Goal: Task Accomplishment & Management: Use online tool/utility

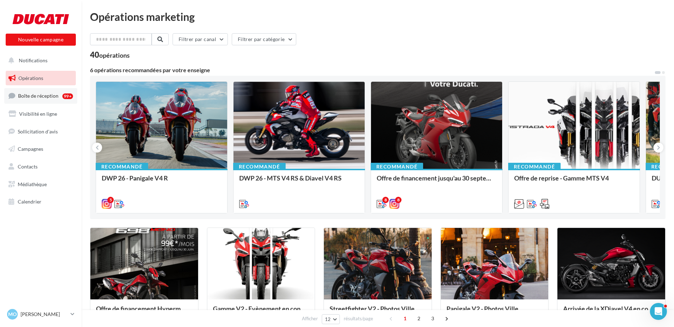
click at [38, 94] on span "Boîte de réception" at bounding box center [38, 96] width 40 height 6
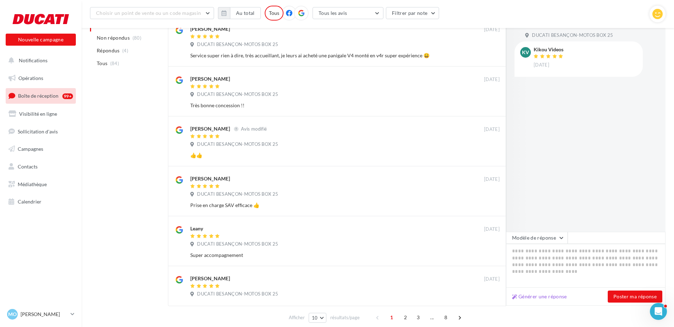
scroll to position [311, 0]
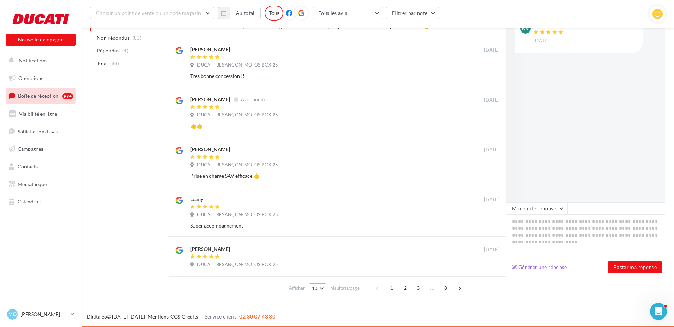
click at [318, 291] on button "10" at bounding box center [317, 289] width 18 height 10
click at [329, 277] on button "50" at bounding box center [333, 276] width 50 height 12
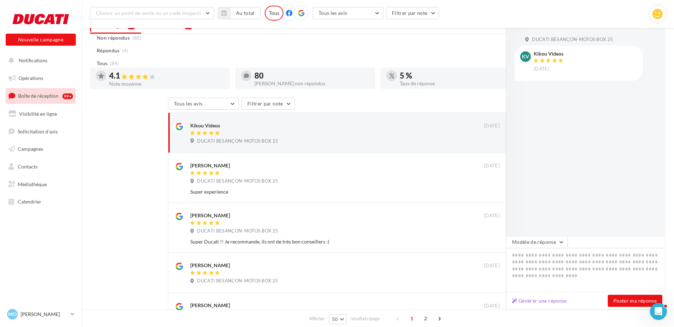
scroll to position [0, 0]
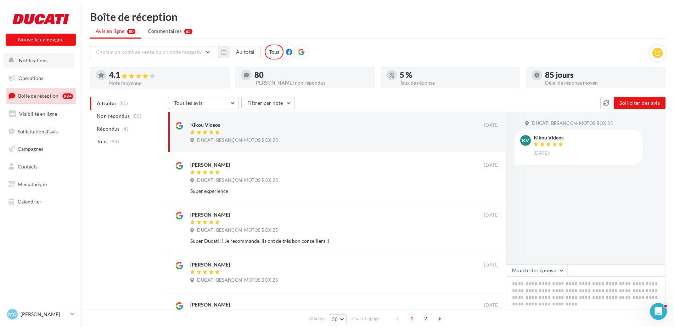
click at [31, 62] on span "Notifications" at bounding box center [33, 60] width 29 height 6
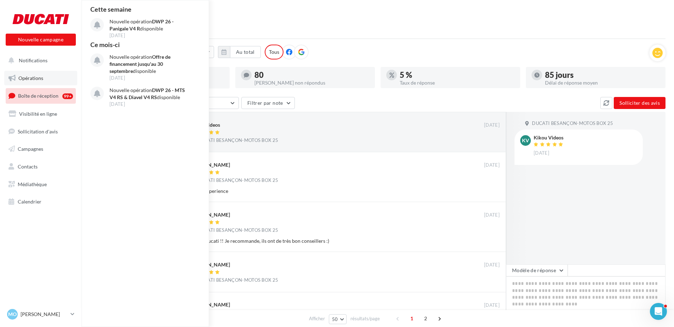
click at [27, 81] on link "Opérations" at bounding box center [40, 78] width 73 height 15
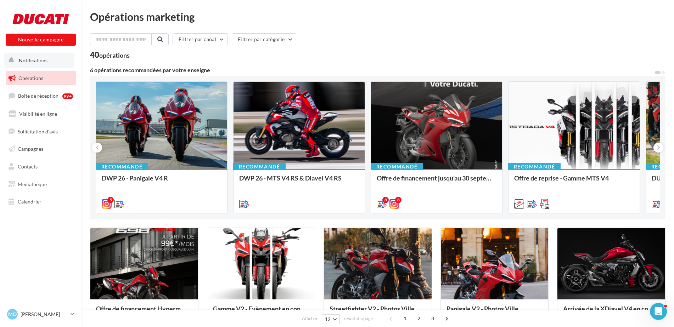
click at [47, 65] on button "Notifications" at bounding box center [39, 60] width 70 height 15
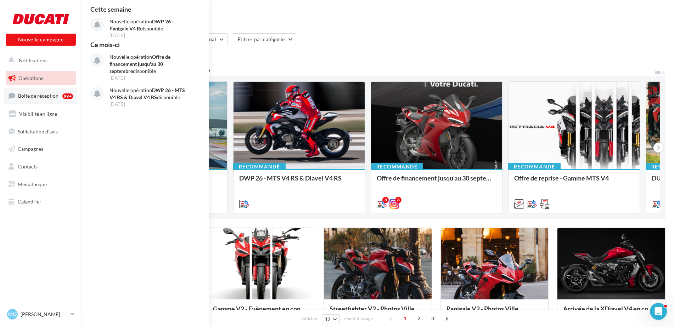
click at [43, 97] on span "Boîte de réception" at bounding box center [38, 96] width 40 height 6
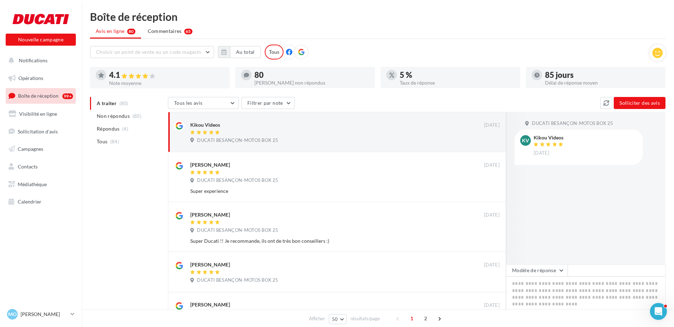
click at [286, 49] on icon at bounding box center [289, 52] width 6 height 6
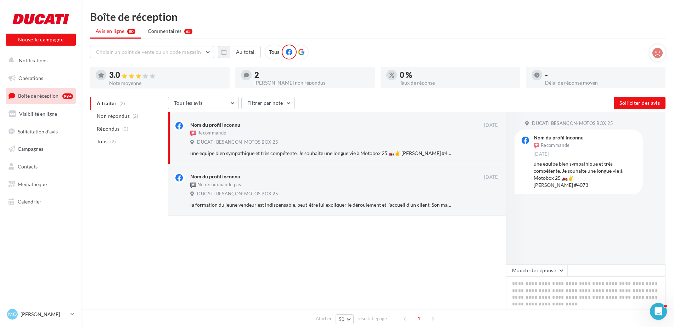
click at [300, 53] on icon at bounding box center [301, 52] width 6 height 6
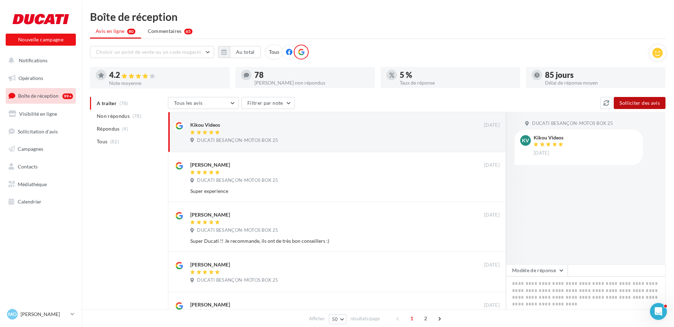
click at [629, 108] on button "Solliciter des avis" at bounding box center [639, 103] width 52 height 12
click at [268, 100] on button "Filtrer par note" at bounding box center [267, 103] width 53 height 12
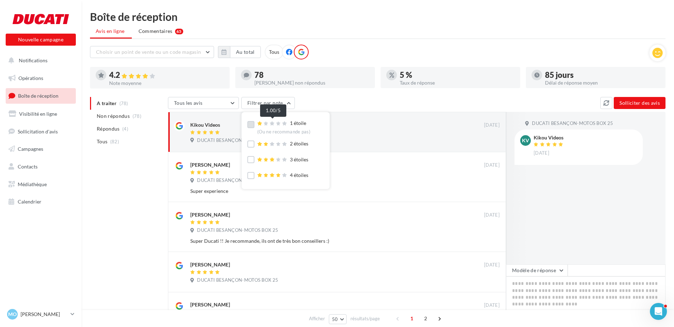
click at [278, 123] on icon at bounding box center [278, 123] width 5 height 4
